Goal: Navigation & Orientation: Understand site structure

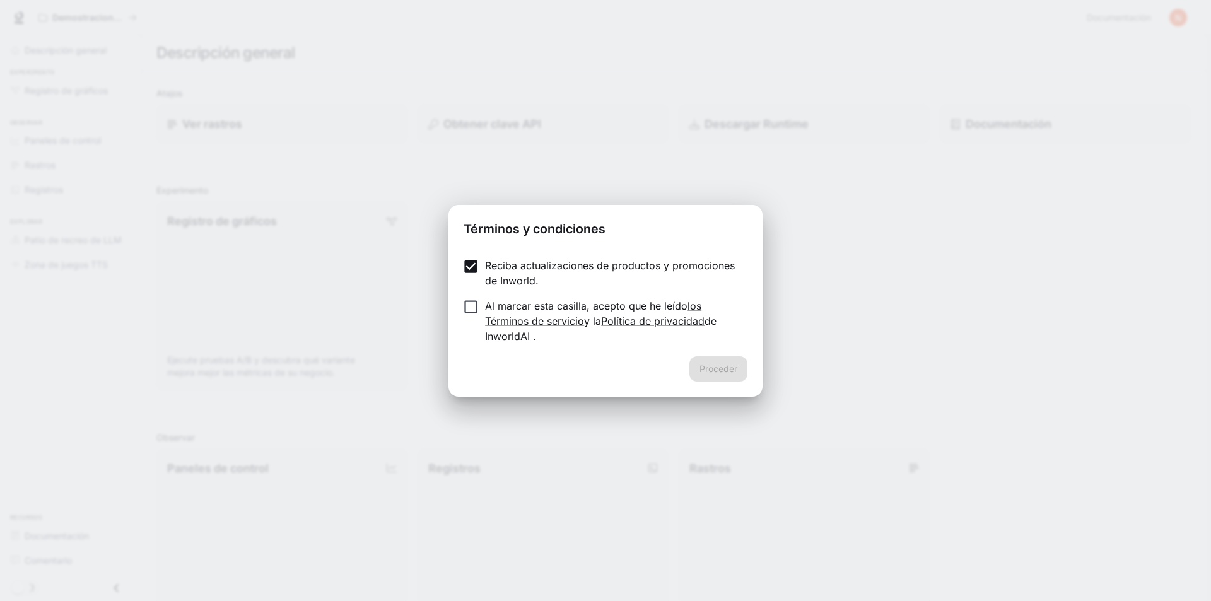
click at [473, 321] on label "Al marcar esta casilla, acepto que he leído los Términos de servicio y la Polít…" at bounding box center [597, 320] width 281 height 45
click at [720, 363] on font "Proceder" at bounding box center [719, 368] width 38 height 11
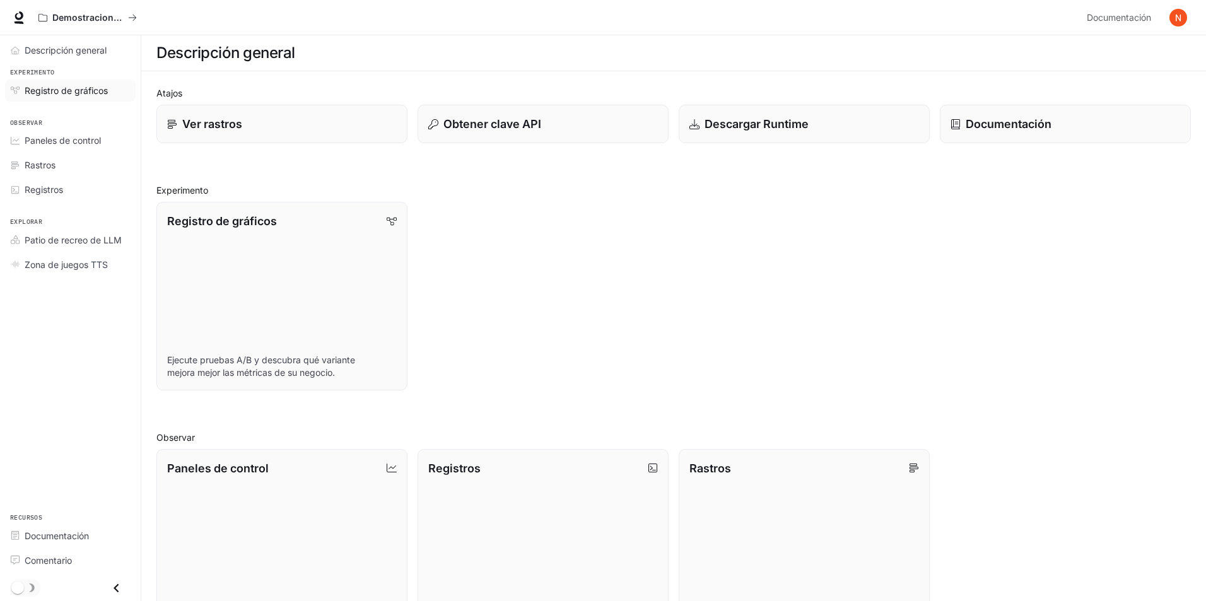
click at [43, 93] on font "Registro de gráficos" at bounding box center [66, 90] width 83 height 11
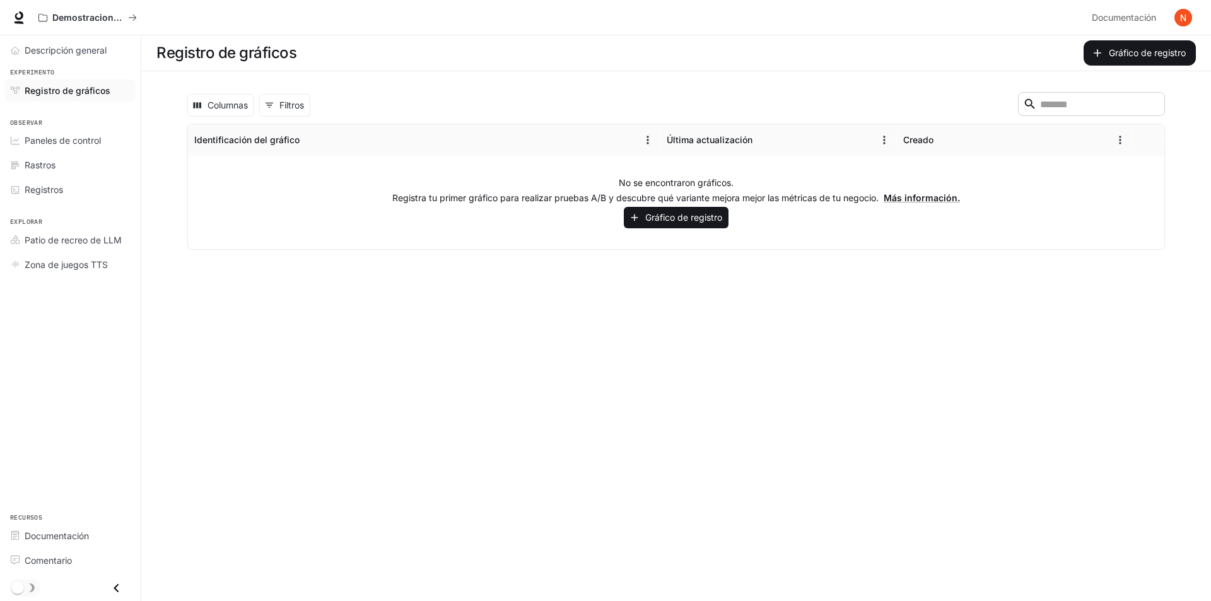
click at [15, 148] on link "Paneles de control" at bounding box center [70, 140] width 131 height 22
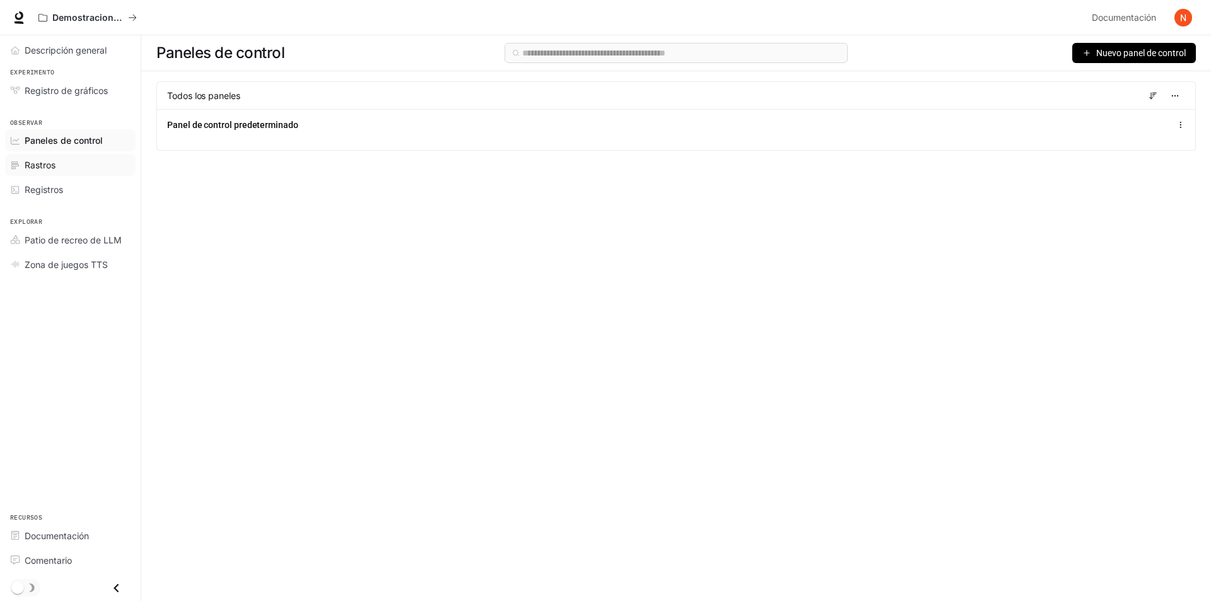
click at [25, 161] on font "Rastros" at bounding box center [40, 165] width 31 height 11
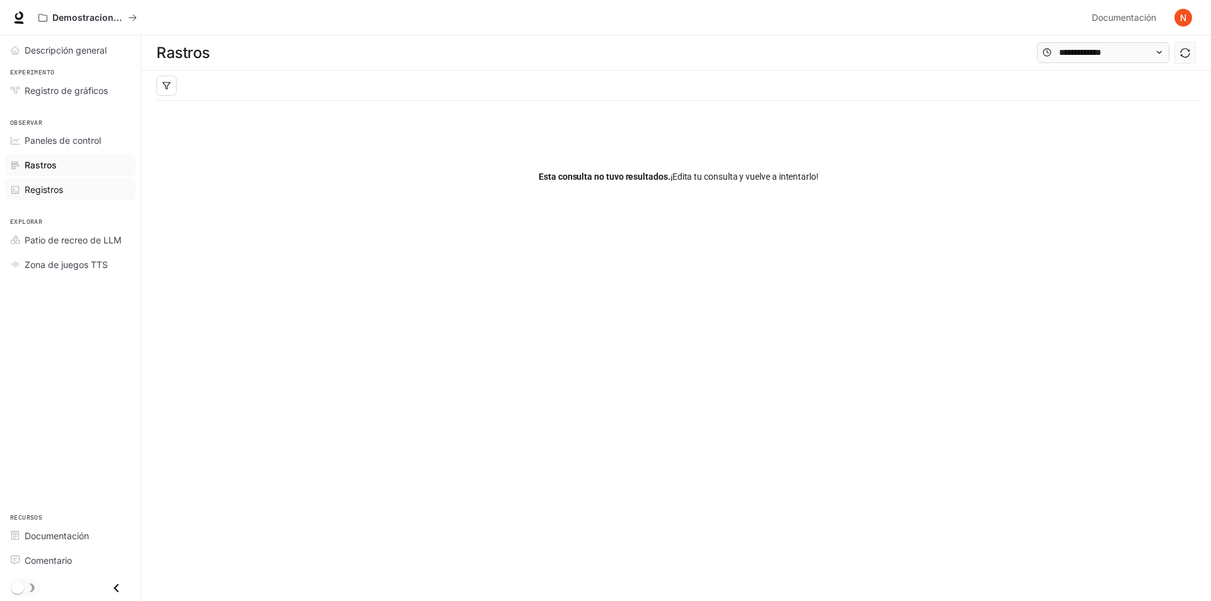
click at [40, 196] on span "Registros" at bounding box center [44, 189] width 38 height 13
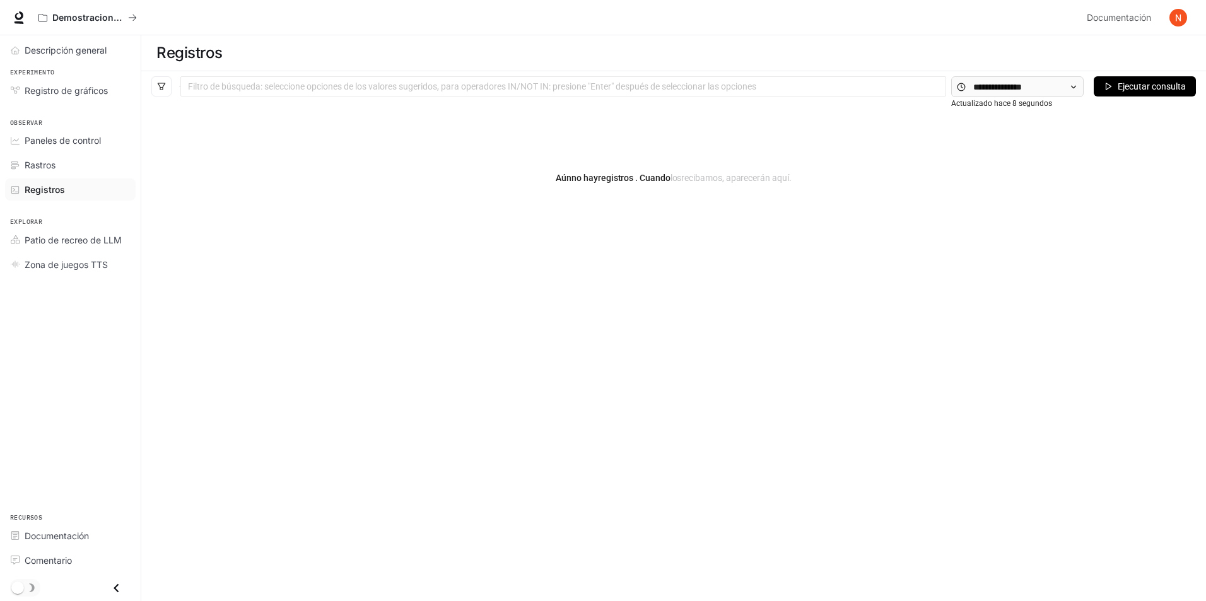
click at [1176, 20] on img "button" at bounding box center [1179, 18] width 18 height 18
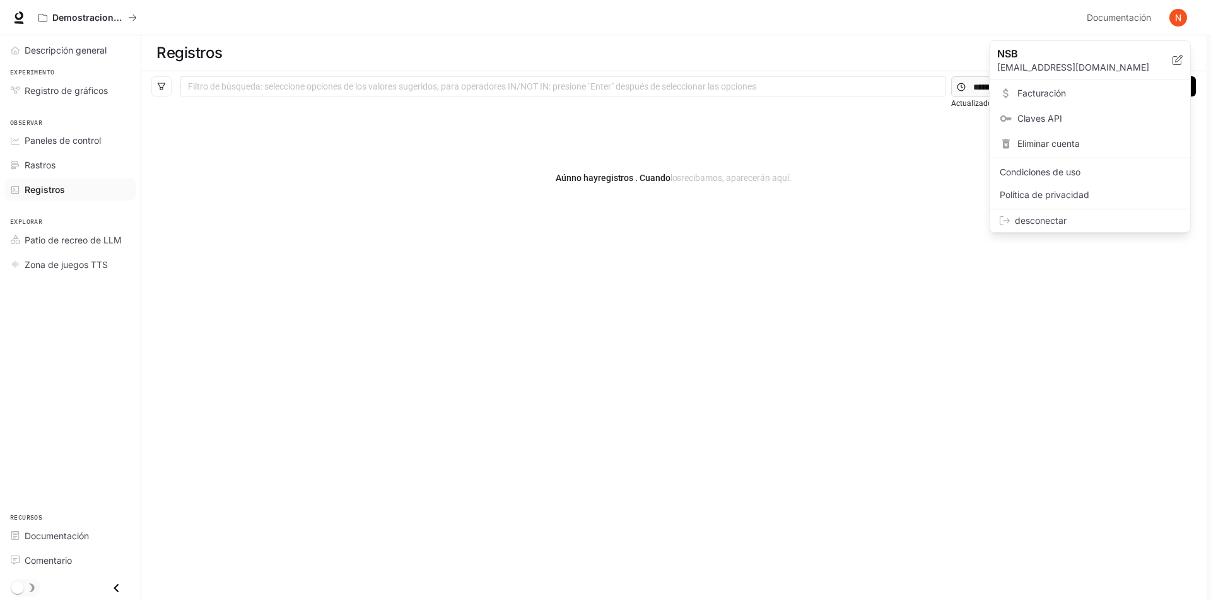
click at [990, 12] on div at bounding box center [605, 300] width 1211 height 601
